Goal: Task Accomplishment & Management: Complete application form

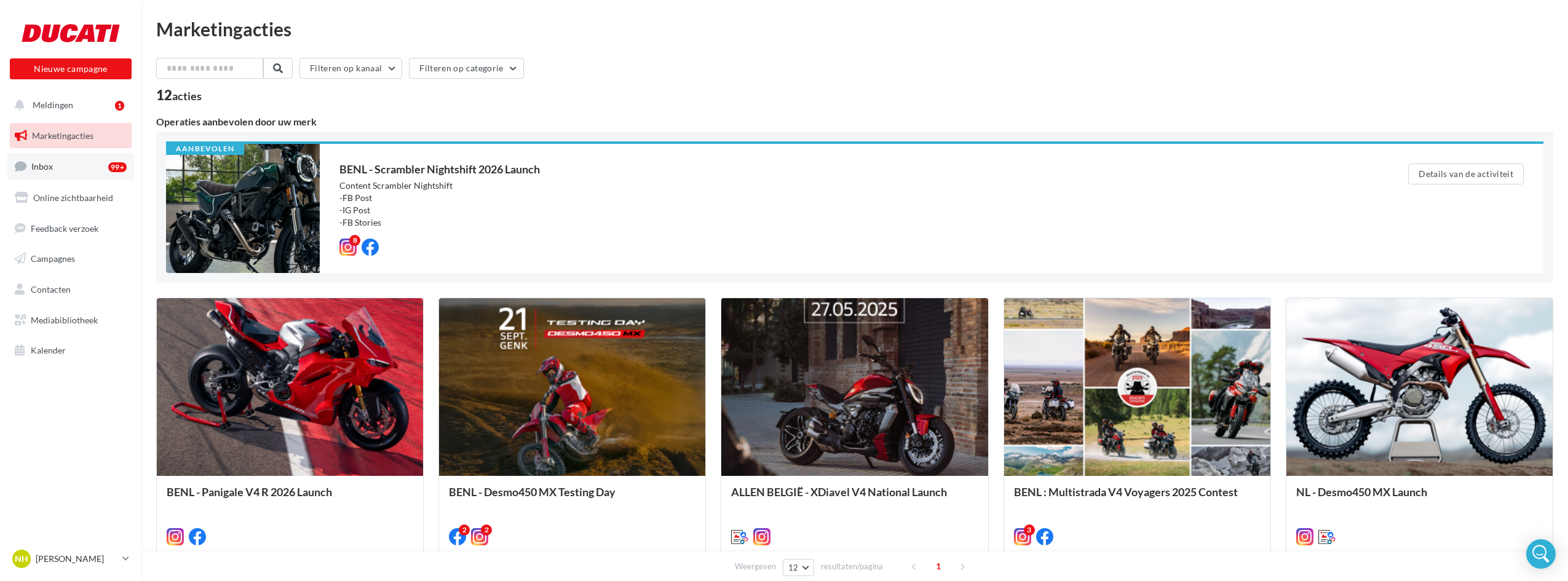
click at [47, 167] on span "Inbox" at bounding box center [42, 166] width 22 height 10
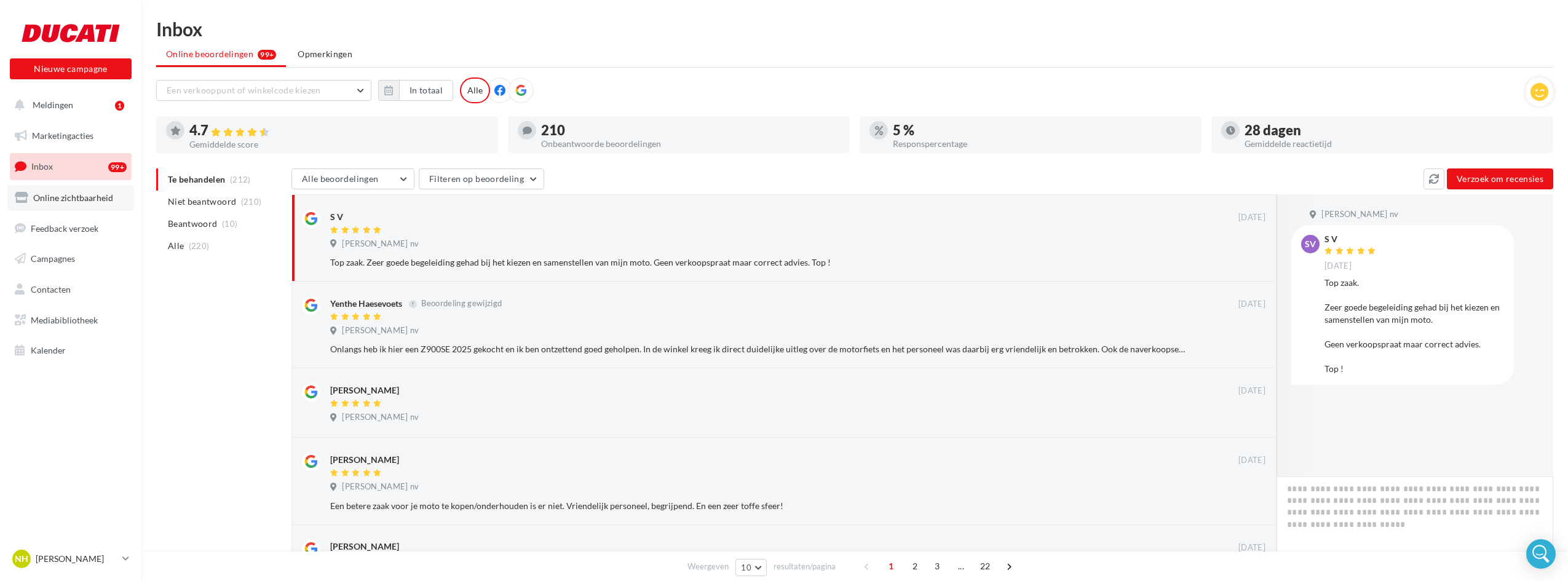
click at [65, 205] on link "Online zichtbaarheid" at bounding box center [71, 197] width 127 height 26
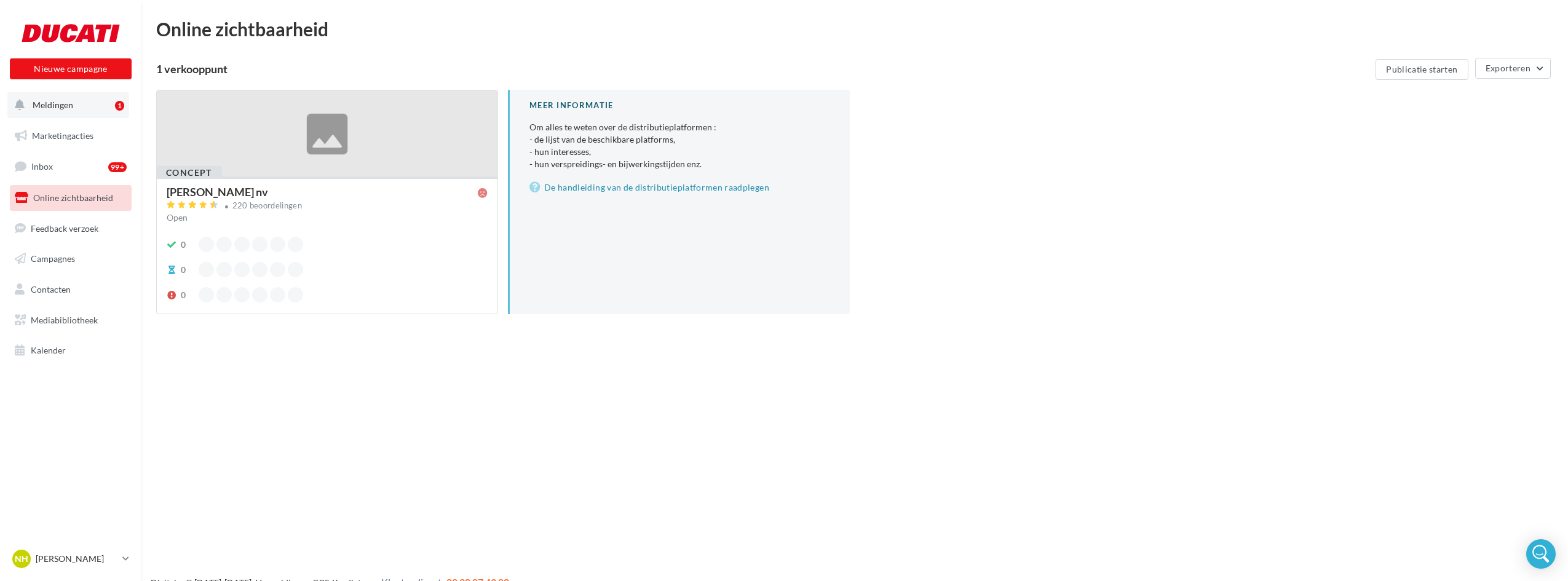
click at [46, 97] on button "Meldingen 1" at bounding box center [68, 104] width 122 height 26
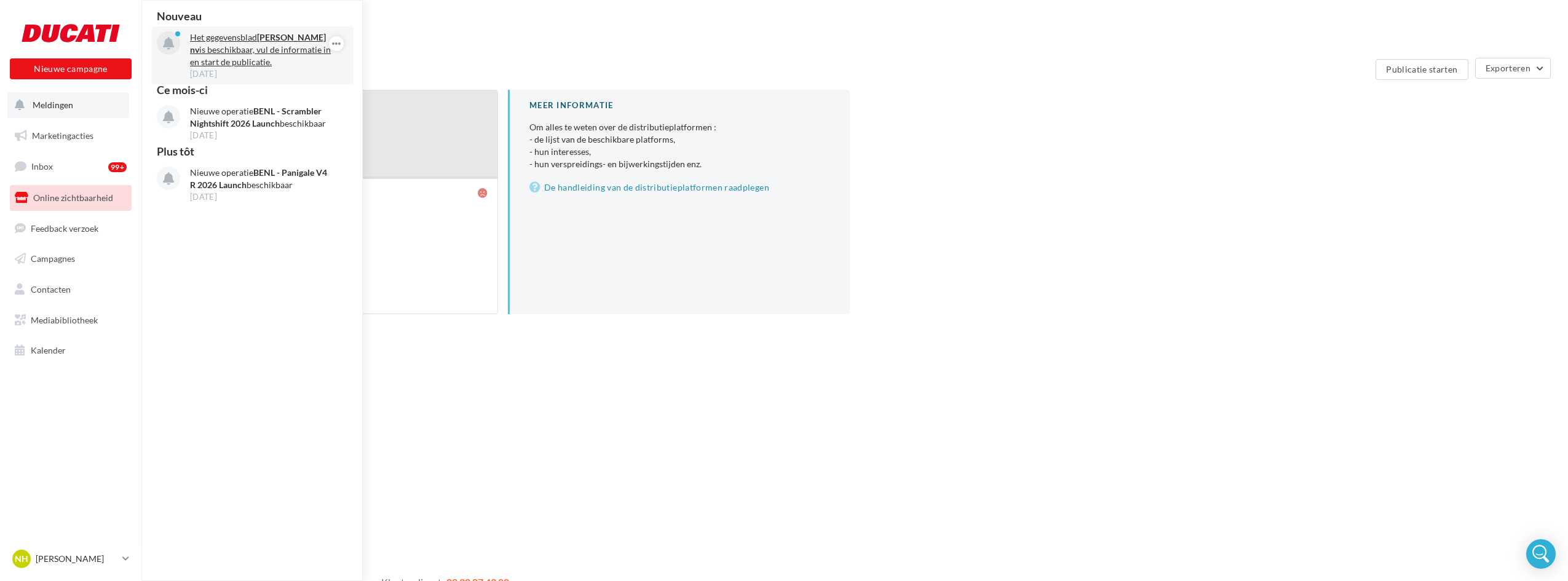
click at [294, 52] on p "Het gegevensblad Hautekiet Nico nv is beschikbaar, vul de informatie in en star…" at bounding box center [261, 49] width 143 height 37
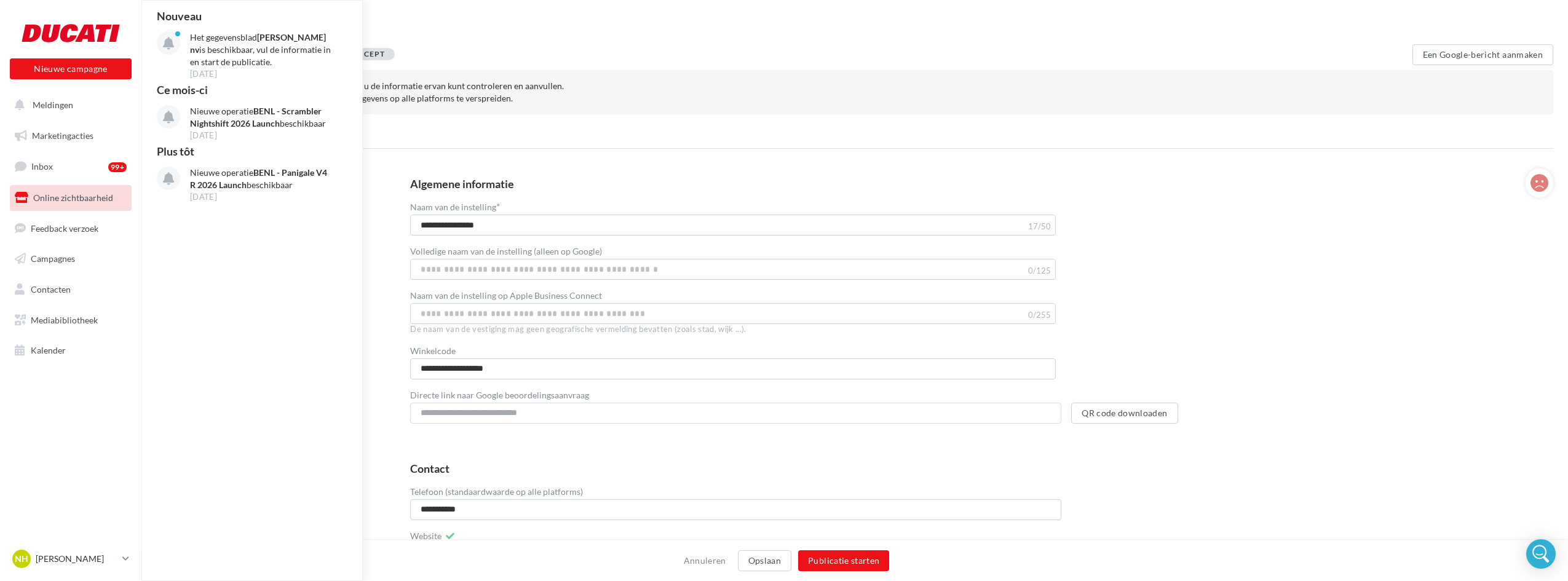
click at [401, 170] on div "**********" at bounding box center [971, 301] width 1163 height 265
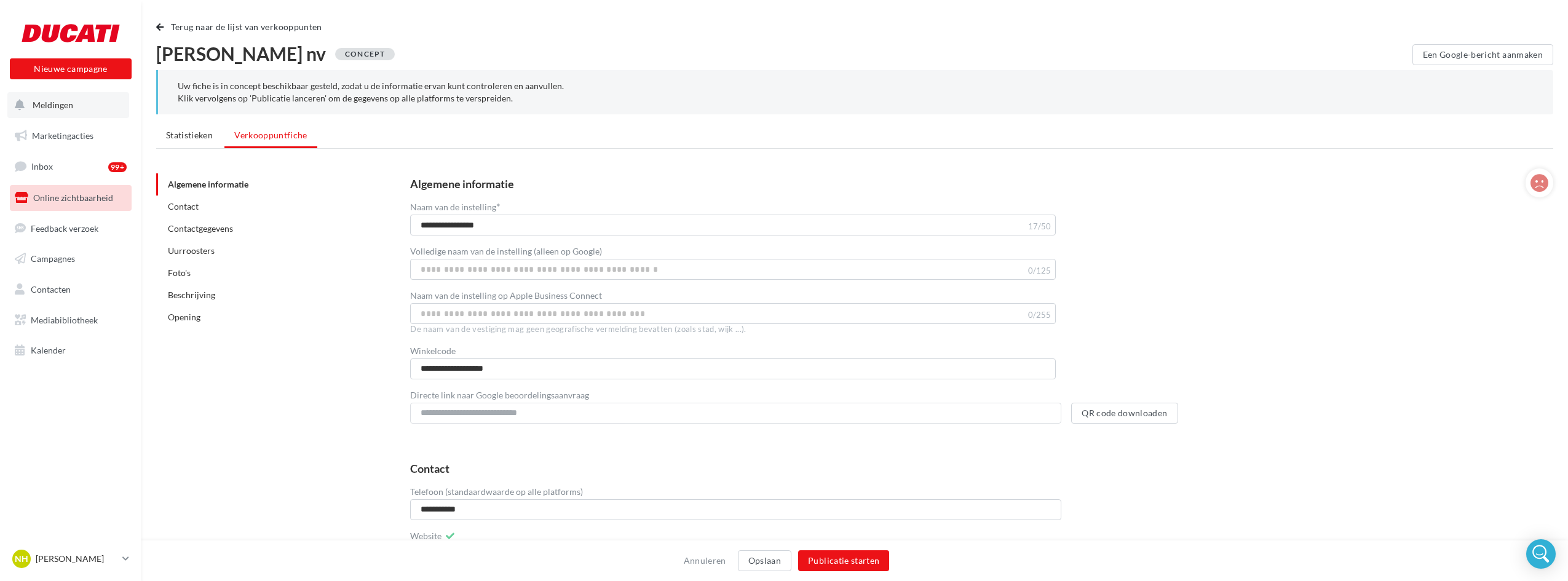
click at [44, 105] on span "Meldingen" at bounding box center [52, 104] width 41 height 10
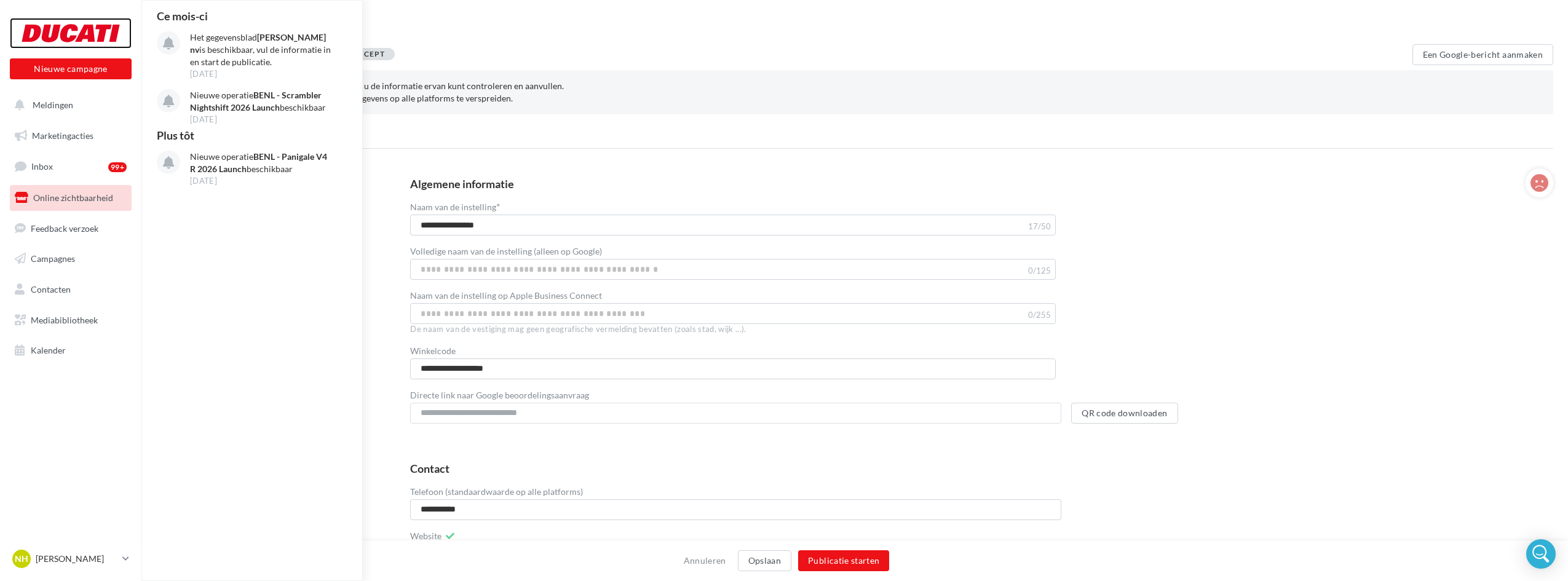
click at [67, 36] on div at bounding box center [71, 33] width 98 height 30
